Goal: Information Seeking & Learning: Learn about a topic

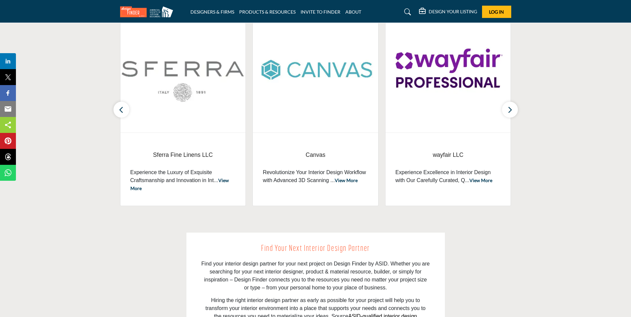
scroll to position [266, 0]
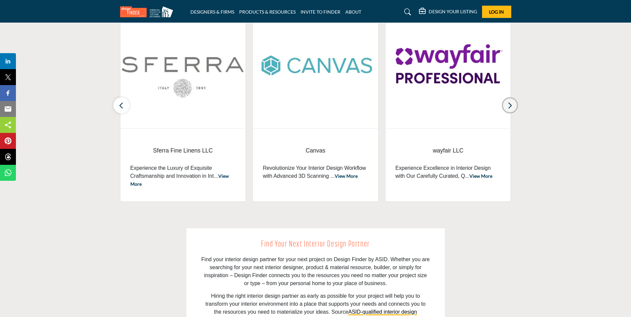
click at [508, 109] on icon "button" at bounding box center [510, 105] width 5 height 8
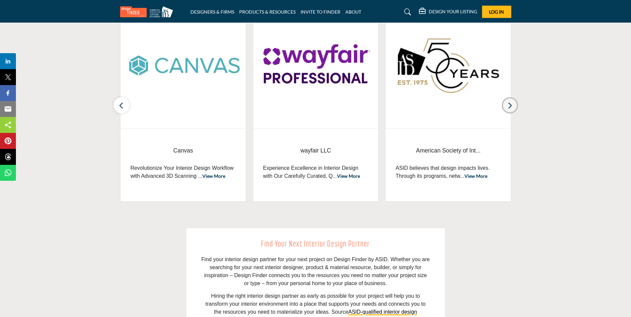
click at [508, 109] on icon "button" at bounding box center [510, 105] width 5 height 8
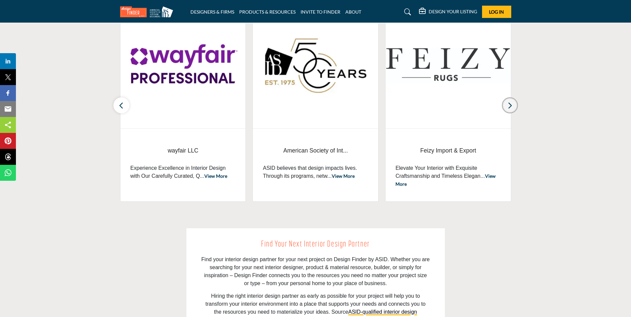
click at [508, 109] on icon "button" at bounding box center [510, 105] width 5 height 8
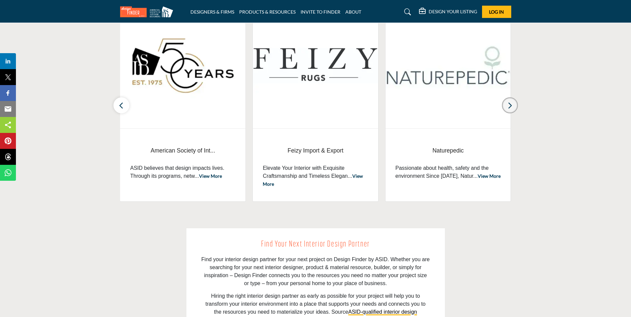
click at [508, 109] on icon "button" at bounding box center [510, 105] width 5 height 8
click at [509, 109] on icon "button" at bounding box center [510, 105] width 5 height 8
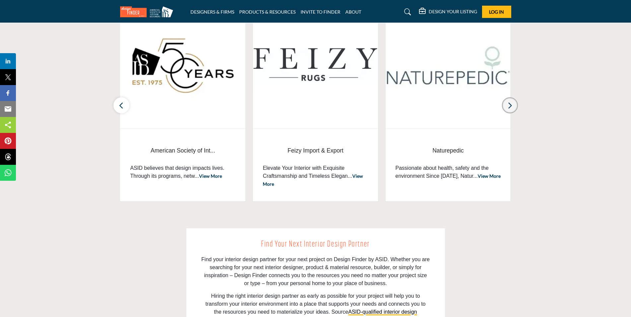
click at [509, 109] on icon "button" at bounding box center [510, 105] width 5 height 8
click at [121, 106] on icon "button" at bounding box center [121, 105] width 5 height 8
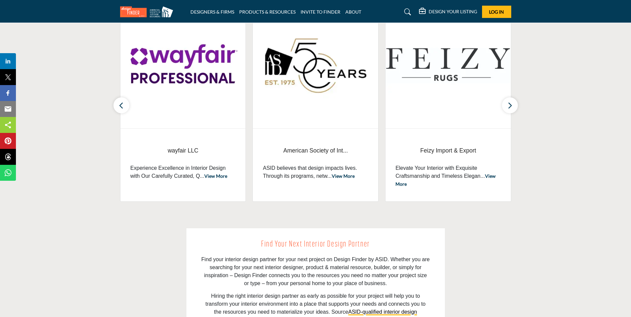
click at [343, 178] on link "View More" at bounding box center [343, 176] width 23 height 6
click at [343, 175] on link "View More" at bounding box center [343, 176] width 23 height 6
click at [343, 176] on link "View More" at bounding box center [343, 176] width 23 height 6
click at [349, 170] on p "ASID believes that design impacts lives. Through its programs, netw... View More" at bounding box center [316, 172] width 106 height 16
click at [347, 176] on link "View More" at bounding box center [343, 176] width 23 height 6
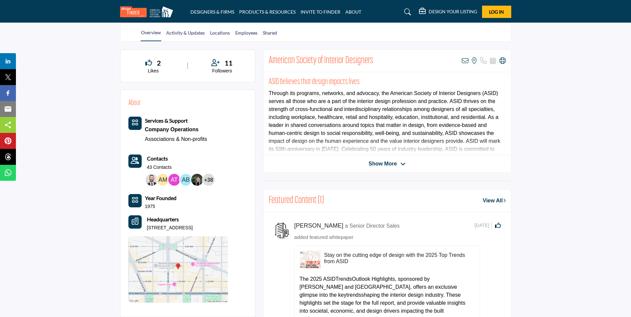
scroll to position [133, 0]
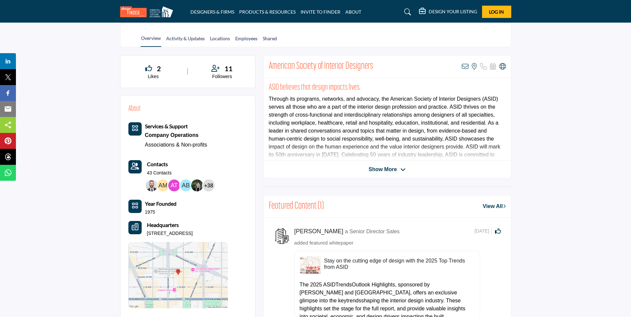
click at [171, 132] on div "Company Operations" at bounding box center [176, 134] width 62 height 9
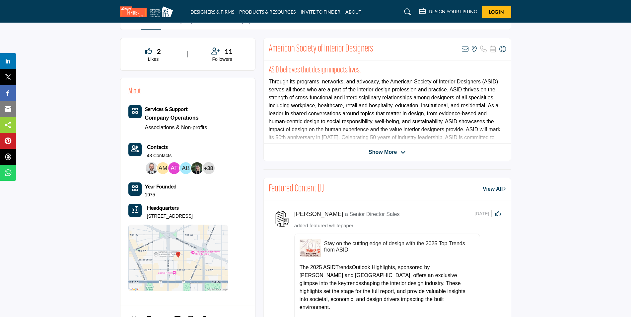
scroll to position [162, 0]
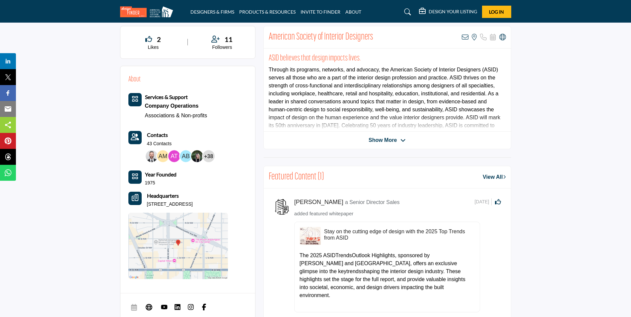
click at [388, 140] on span "Show More" at bounding box center [383, 140] width 28 height 8
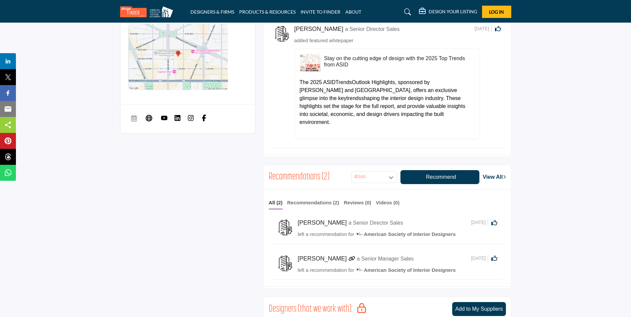
scroll to position [350, 0]
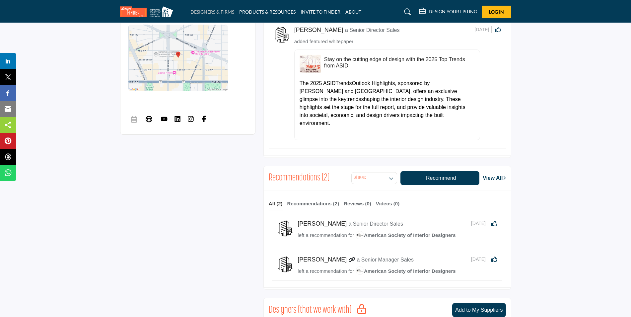
click at [223, 11] on link "DESIGNERS & FIRMS" at bounding box center [213, 12] width 44 height 6
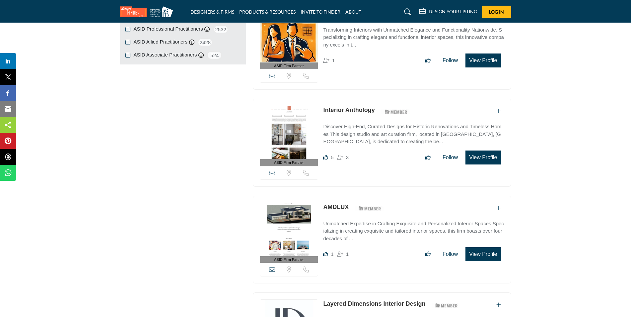
scroll to position [764, 0]
